Goal: Information Seeking & Learning: Learn about a topic

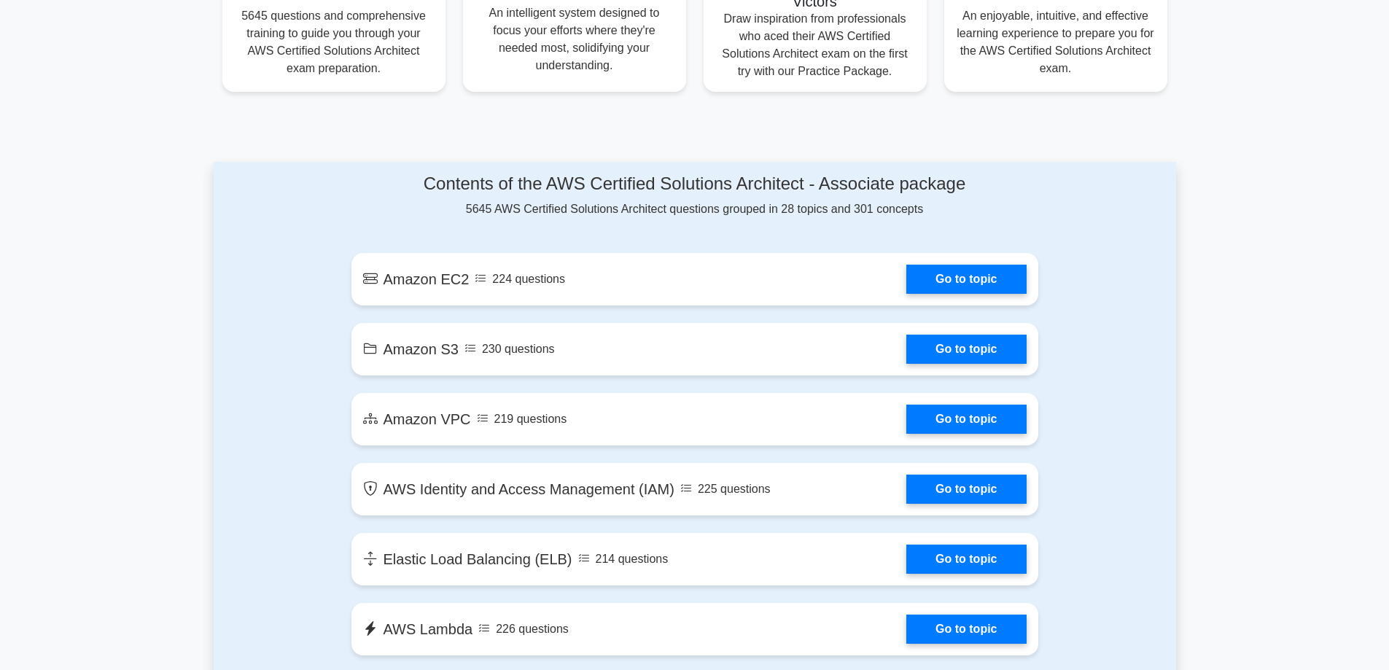
scroll to position [729, 0]
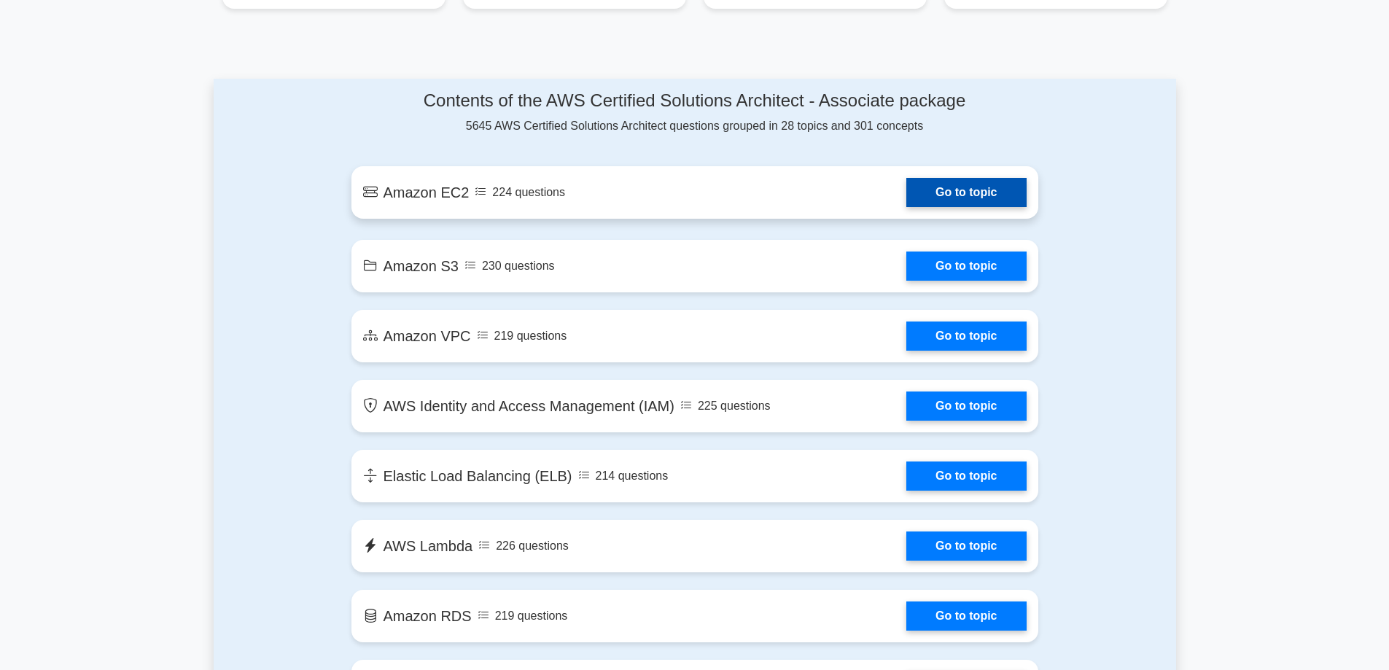
click at [945, 193] on link "Go to topic" at bounding box center [966, 192] width 120 height 29
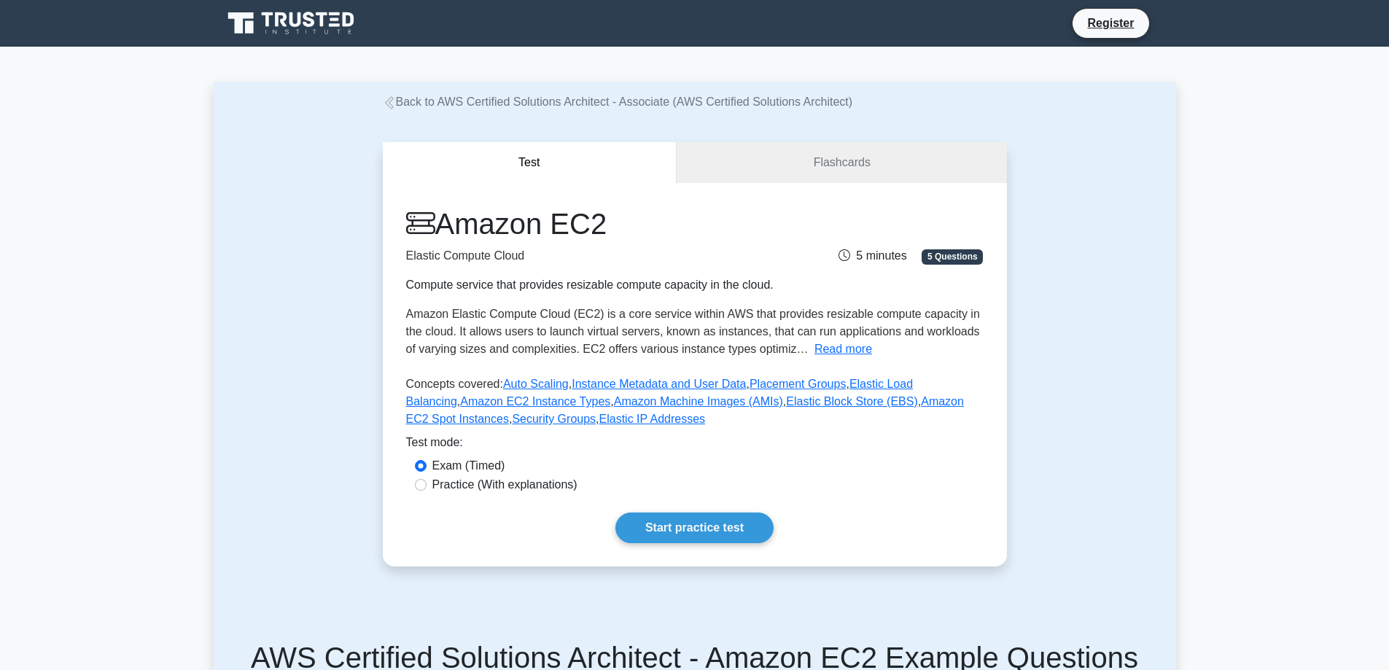
click at [661, 512] on div "Amazon EC2 Elastic Compute Cloud Compute service that provides resizable comput…" at bounding box center [695, 375] width 624 height 384
click at [661, 518] on link "Start practice test" at bounding box center [694, 528] width 158 height 31
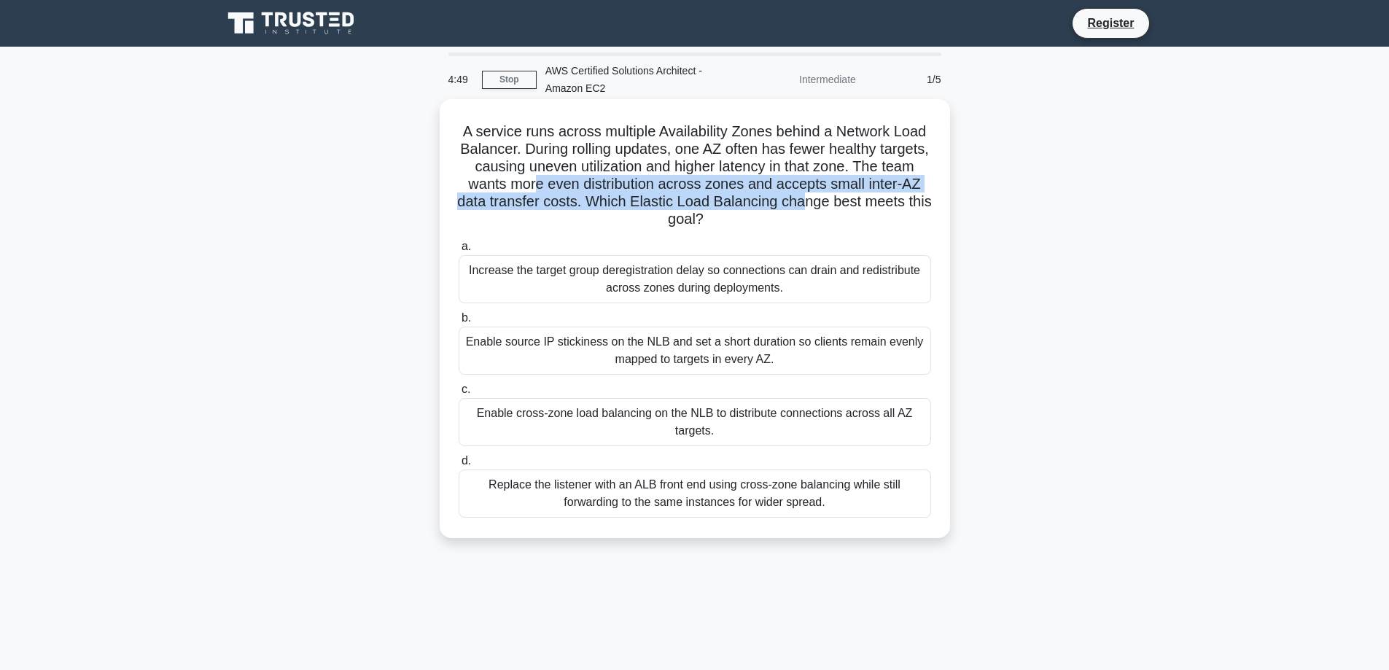
drag, startPoint x: 585, startPoint y: 182, endPoint x: 873, endPoint y: 195, distance: 287.5
click at [873, 195] on h5 "A service runs across multiple Availability Zones behind a Network Load Balance…" at bounding box center [694, 175] width 475 height 106
drag, startPoint x: 742, startPoint y: 224, endPoint x: 699, endPoint y: 227, distance: 42.4
click at [699, 227] on h5 "A service runs across multiple Availability Zones behind a Network Load Balance…" at bounding box center [694, 175] width 475 height 106
